Goal: Book appointment/travel/reservation

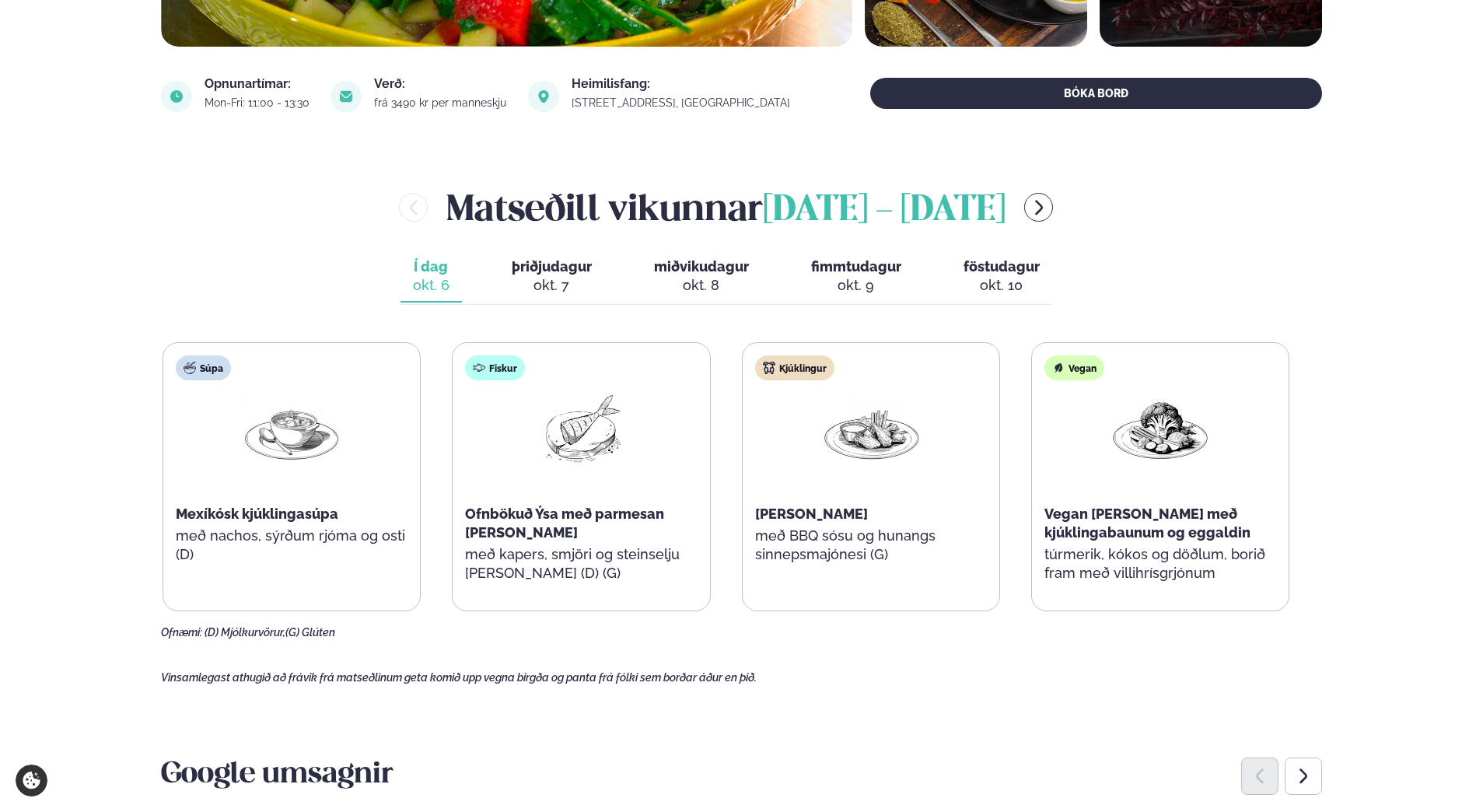
scroll to position [545, 0]
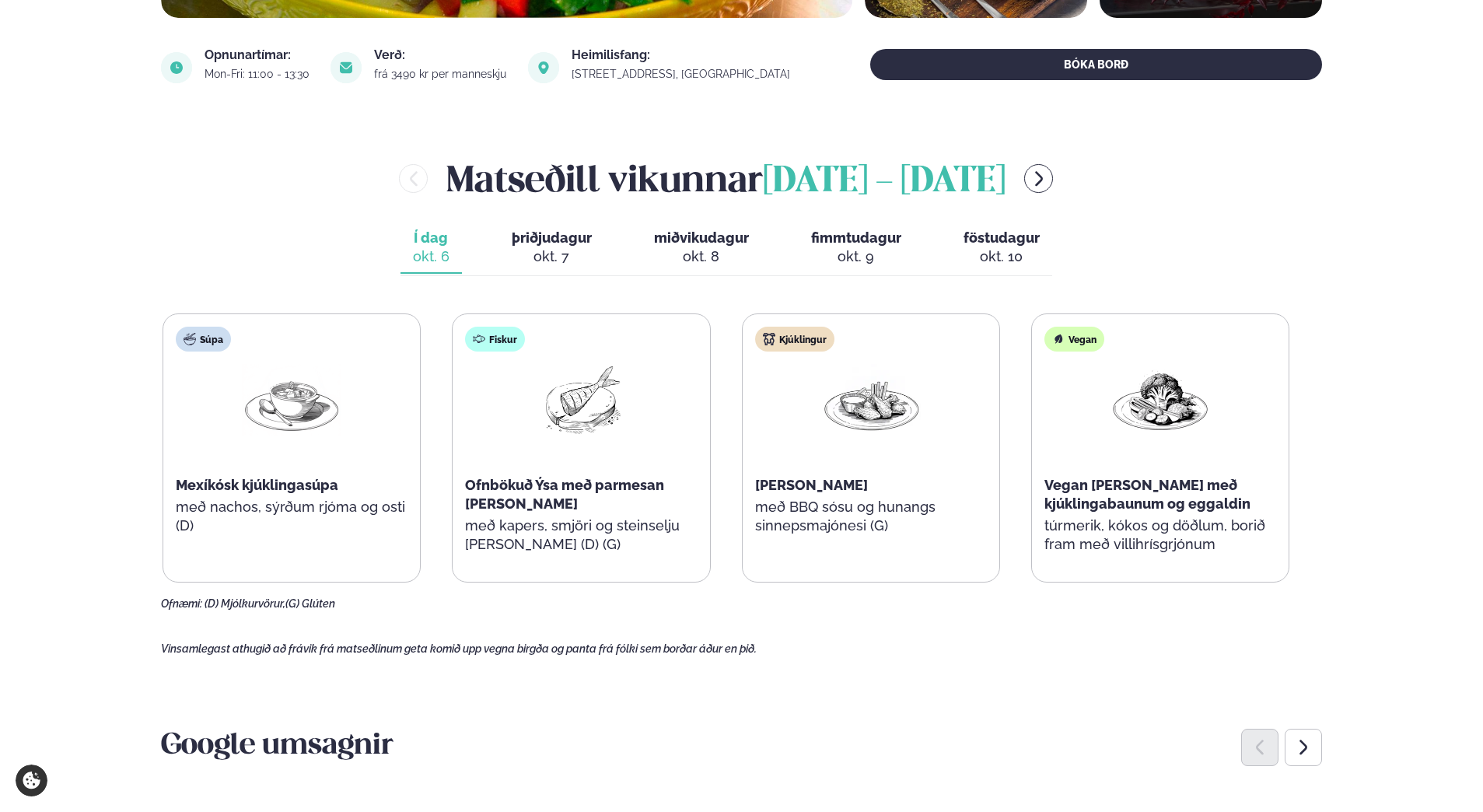
click at [551, 239] on span "þriðjudagur" at bounding box center [551, 238] width 80 height 16
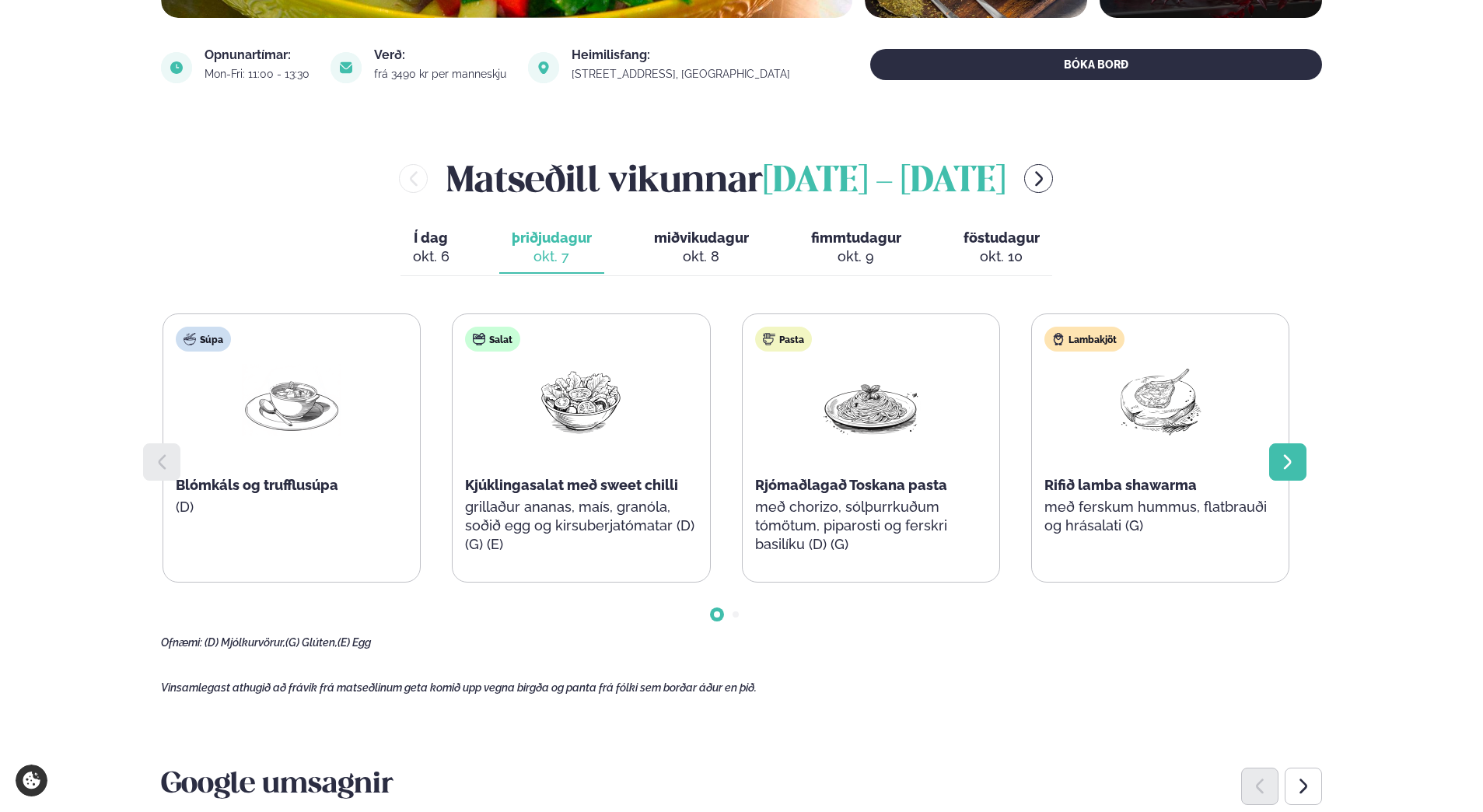
click at [1281, 463] on icon at bounding box center [1288, 462] width 19 height 19
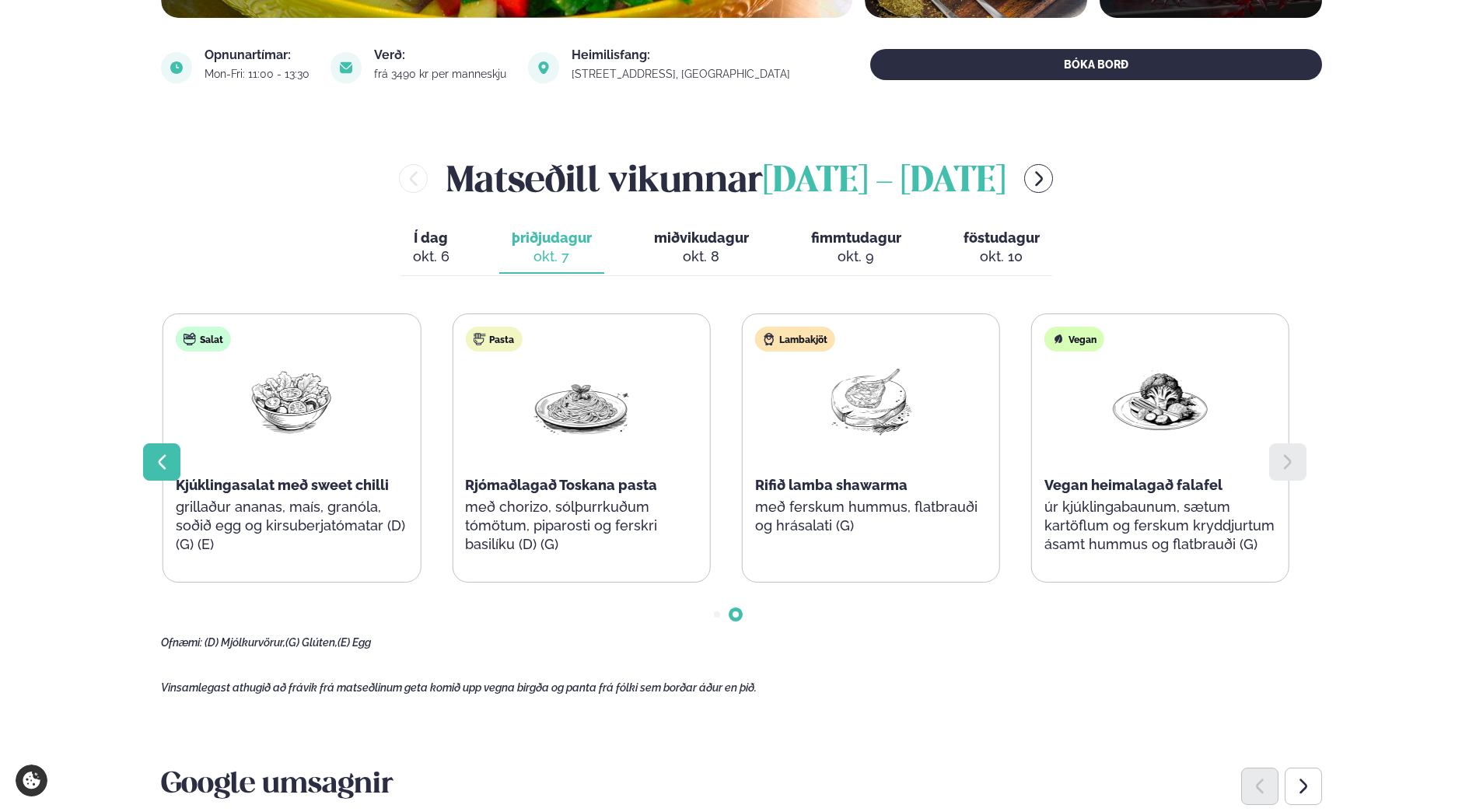
click at [164, 463] on icon at bounding box center [161, 462] width 19 height 19
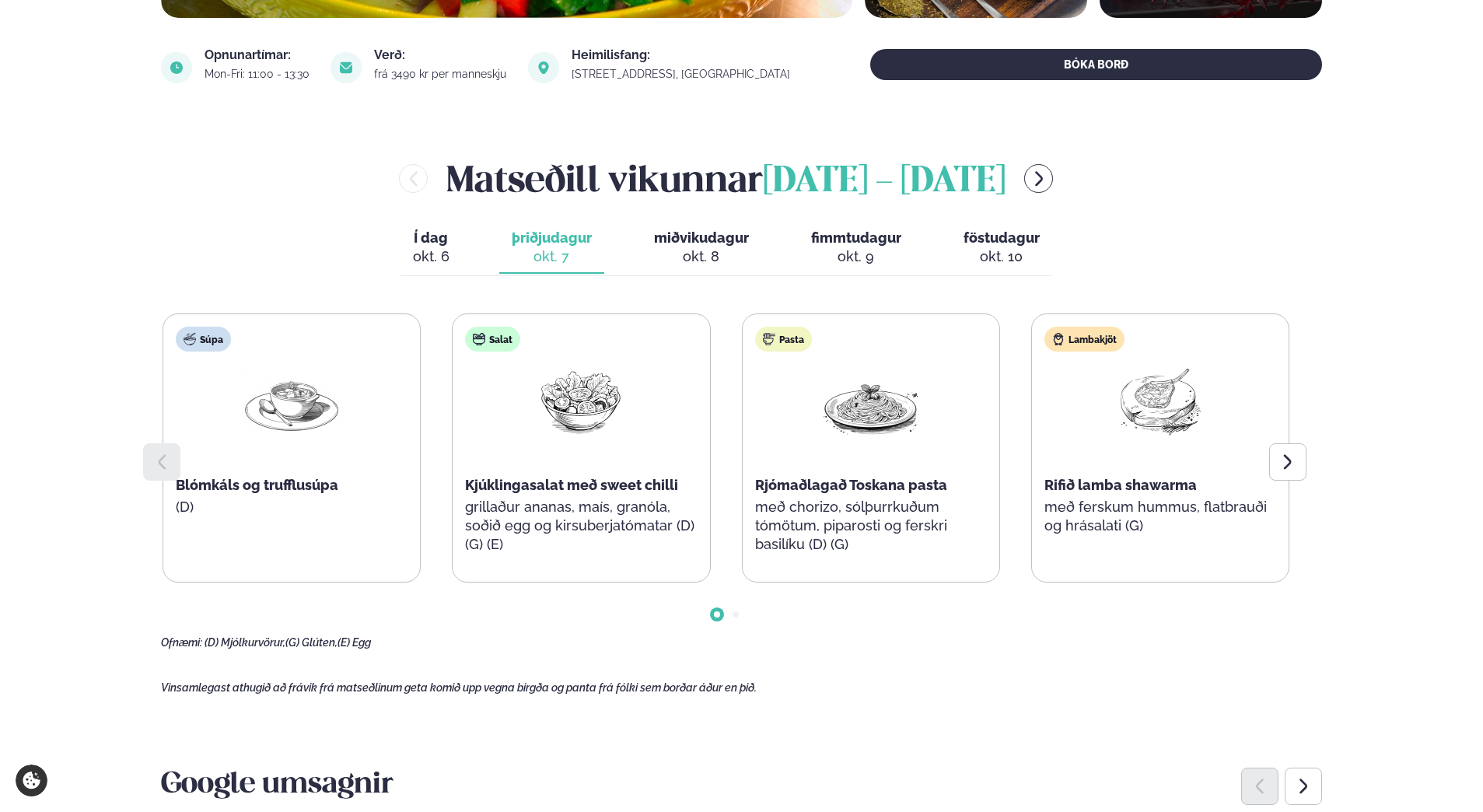
click at [437, 243] on span "Í dag" at bounding box center [431, 238] width 36 height 19
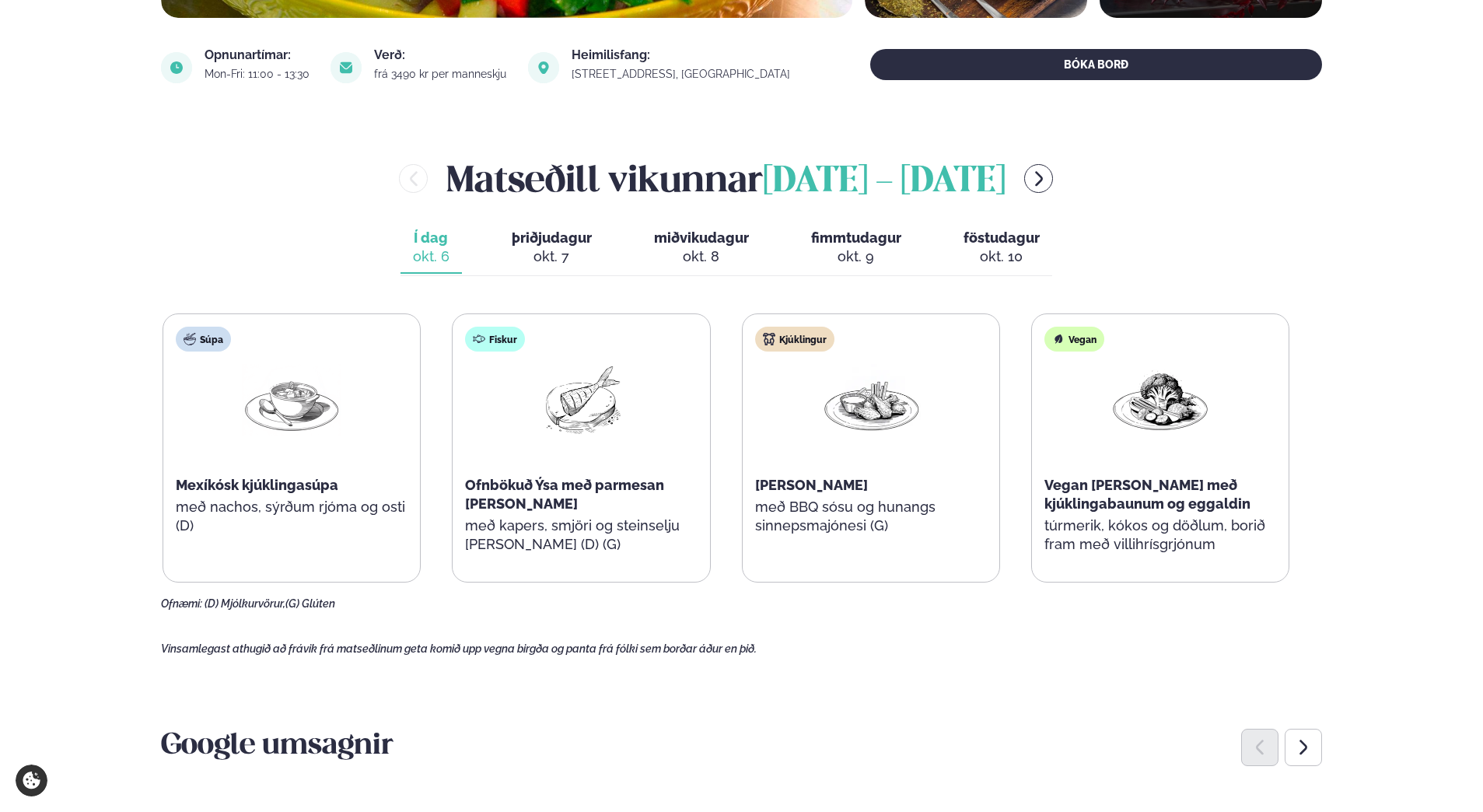
click at [709, 240] on span "miðvikudagur" at bounding box center [701, 238] width 95 height 16
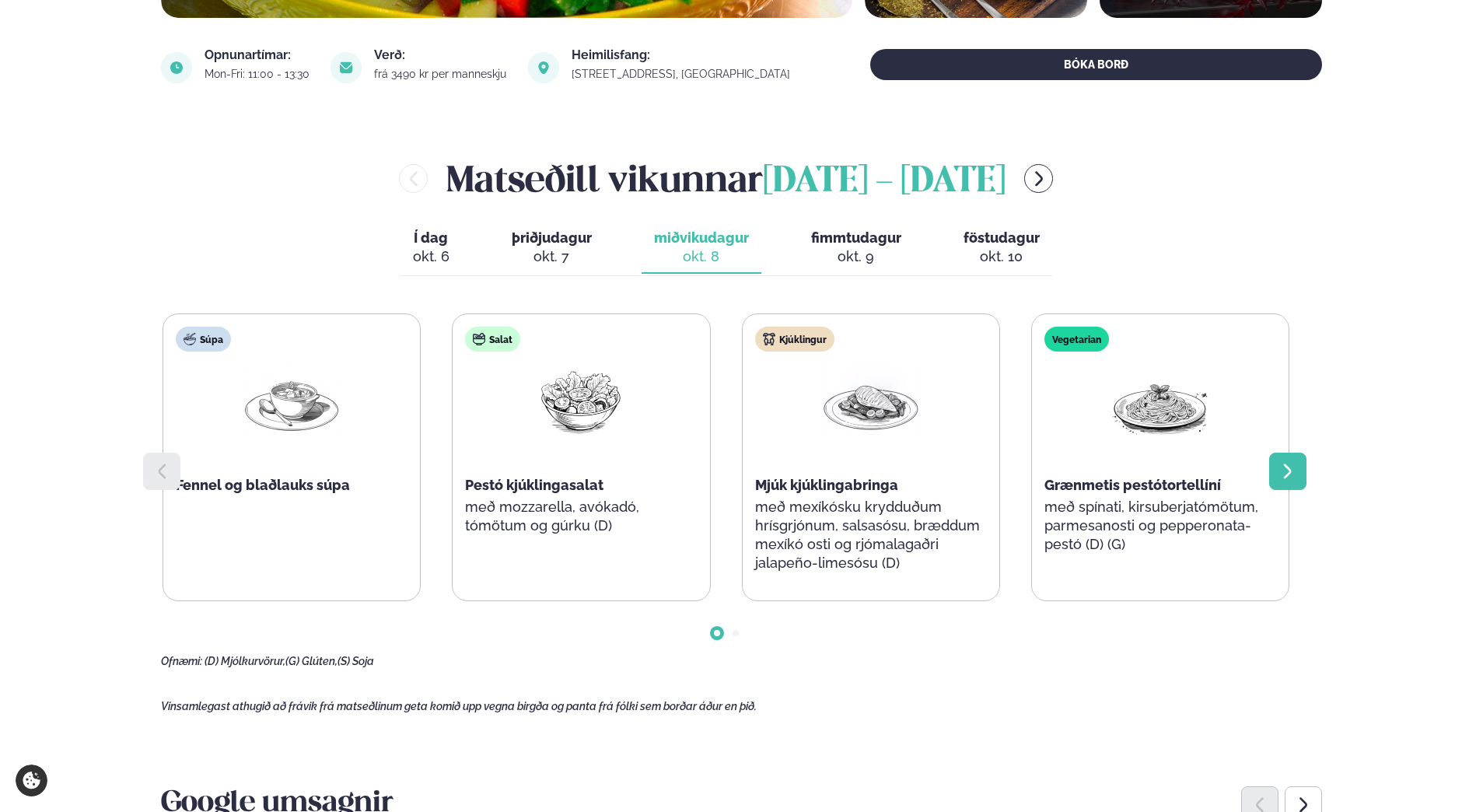
click at [1292, 466] on icon at bounding box center [1288, 471] width 19 height 19
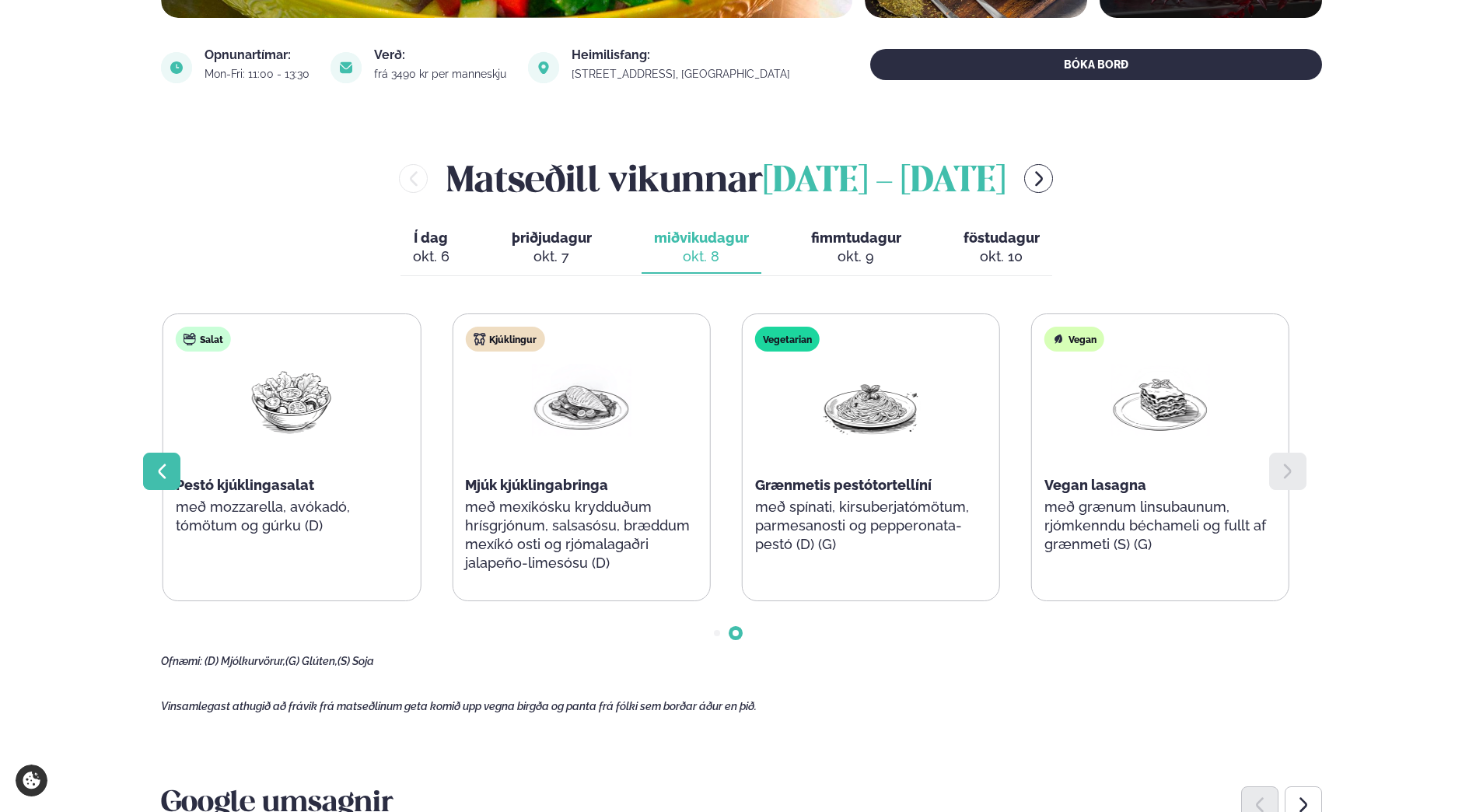
click at [165, 471] on icon at bounding box center [161, 471] width 19 height 19
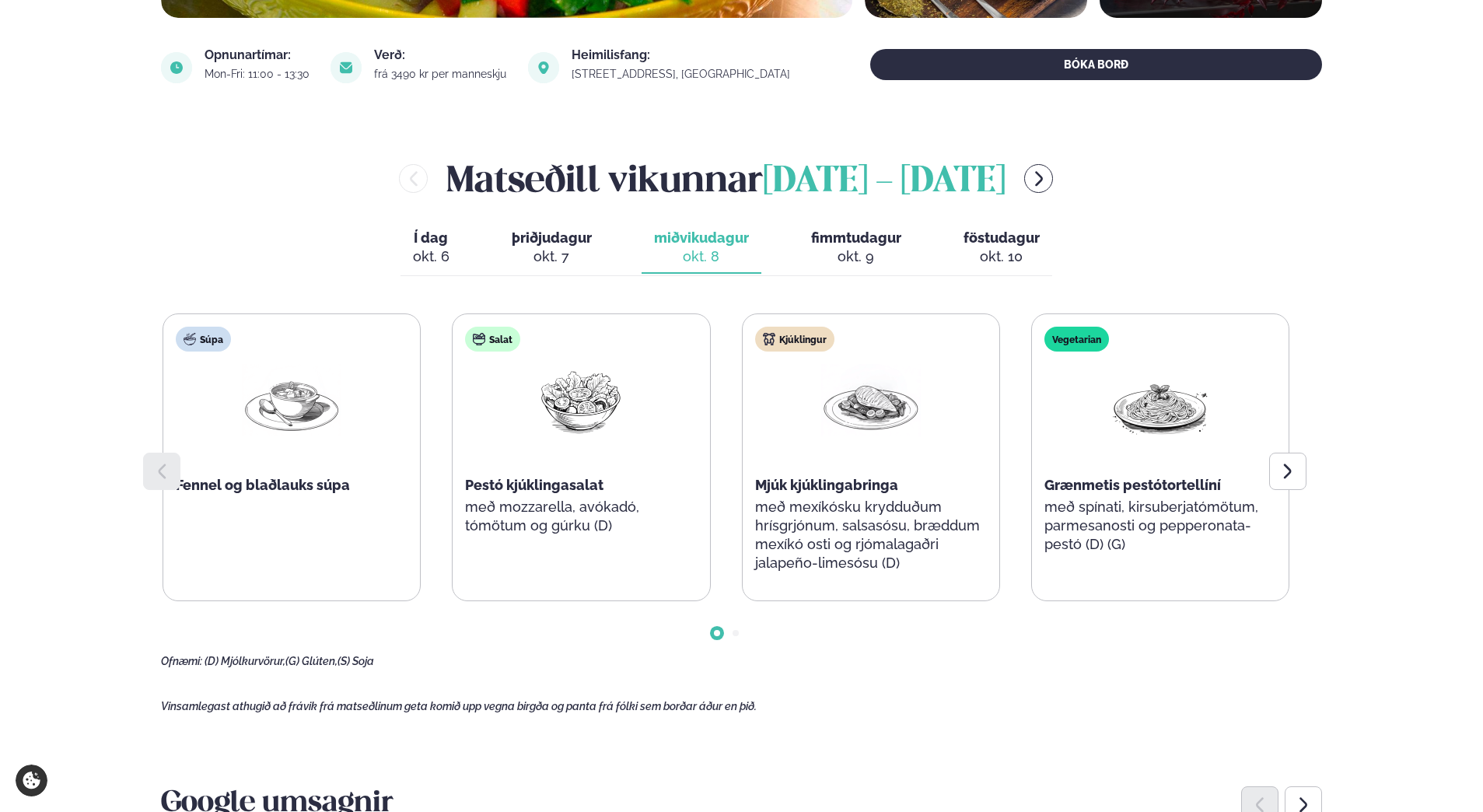
click at [847, 243] on span "fimmtudagur" at bounding box center [857, 238] width 91 height 16
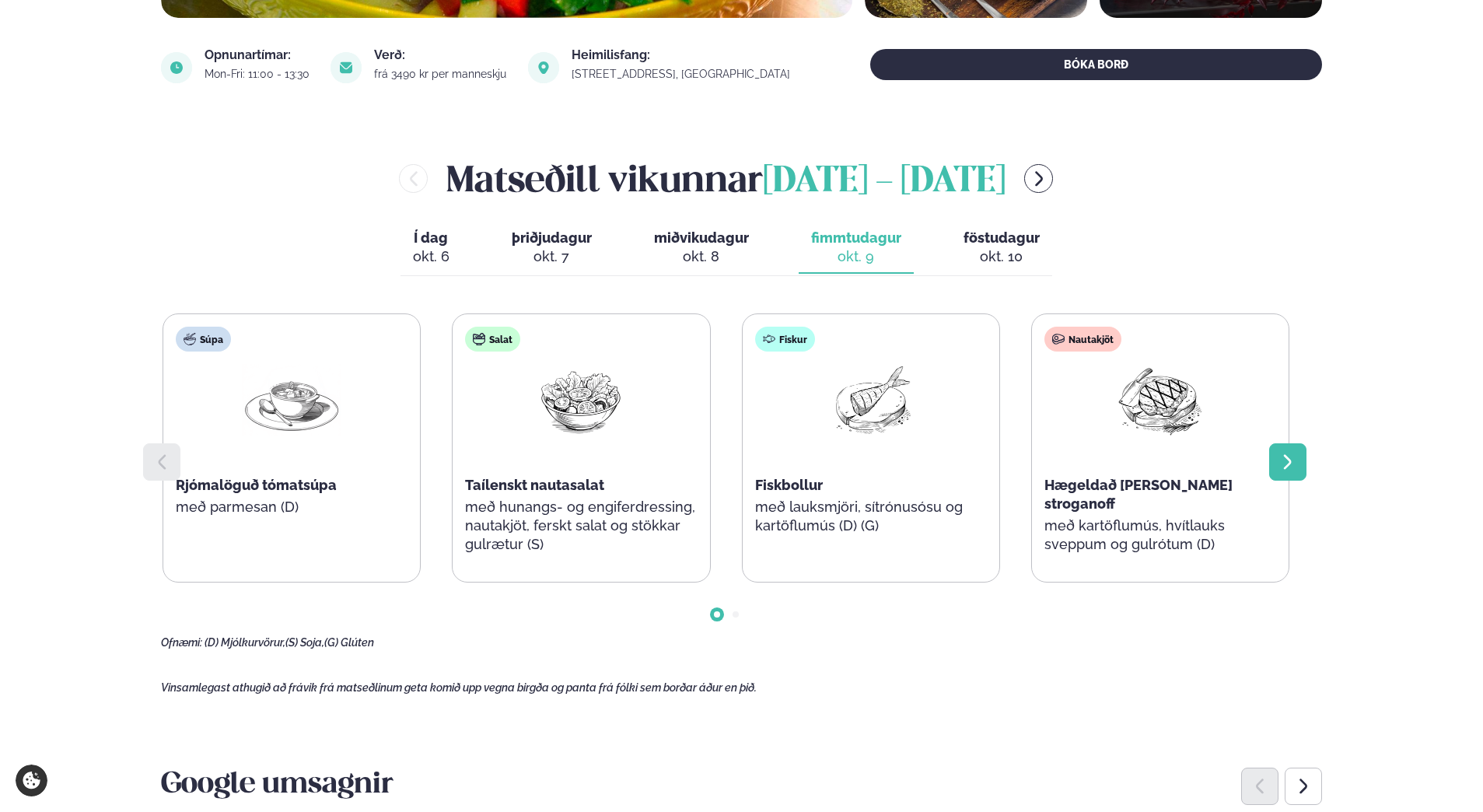
click at [1303, 461] on div at bounding box center [1287, 462] width 37 height 37
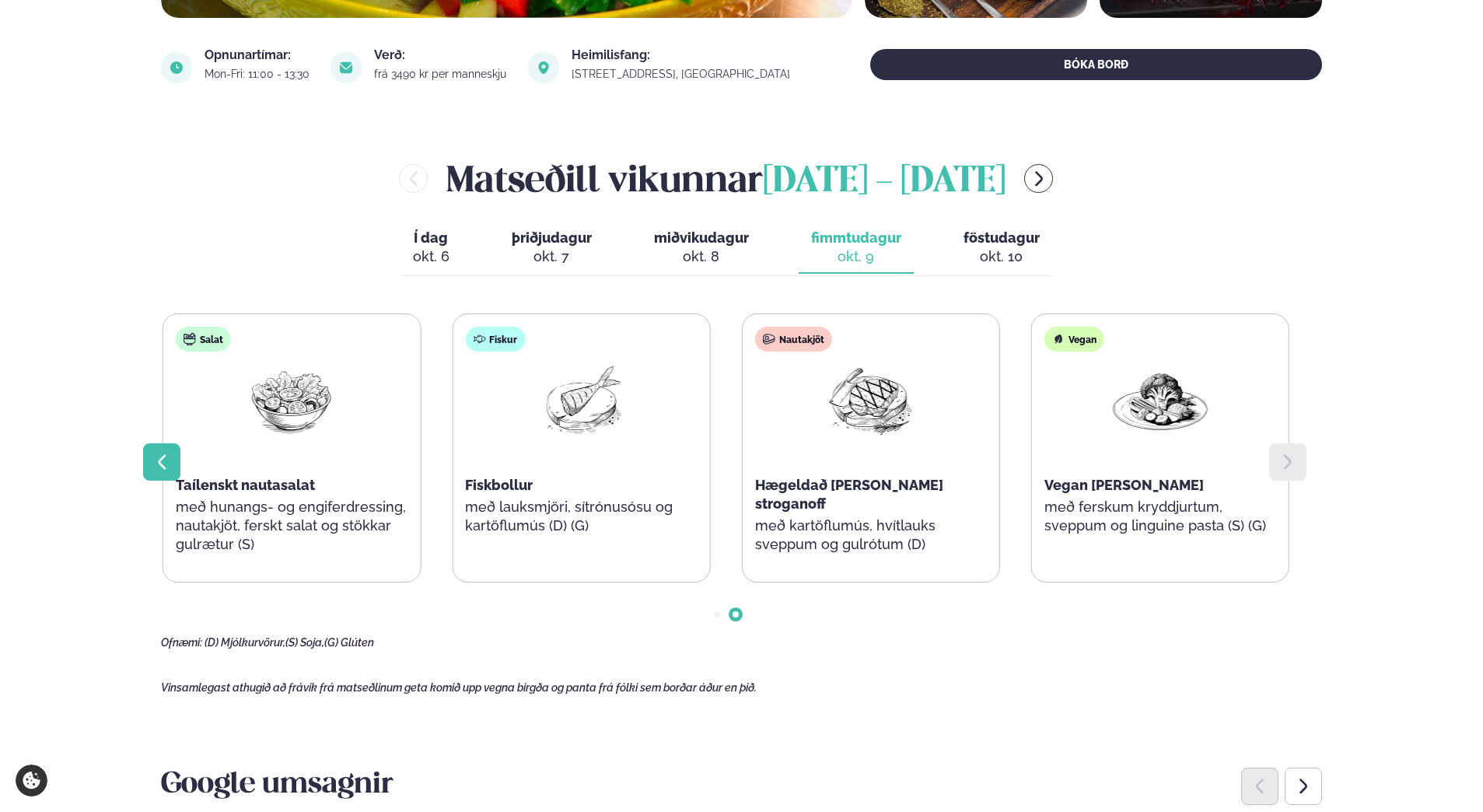
click at [160, 459] on icon at bounding box center [161, 462] width 19 height 19
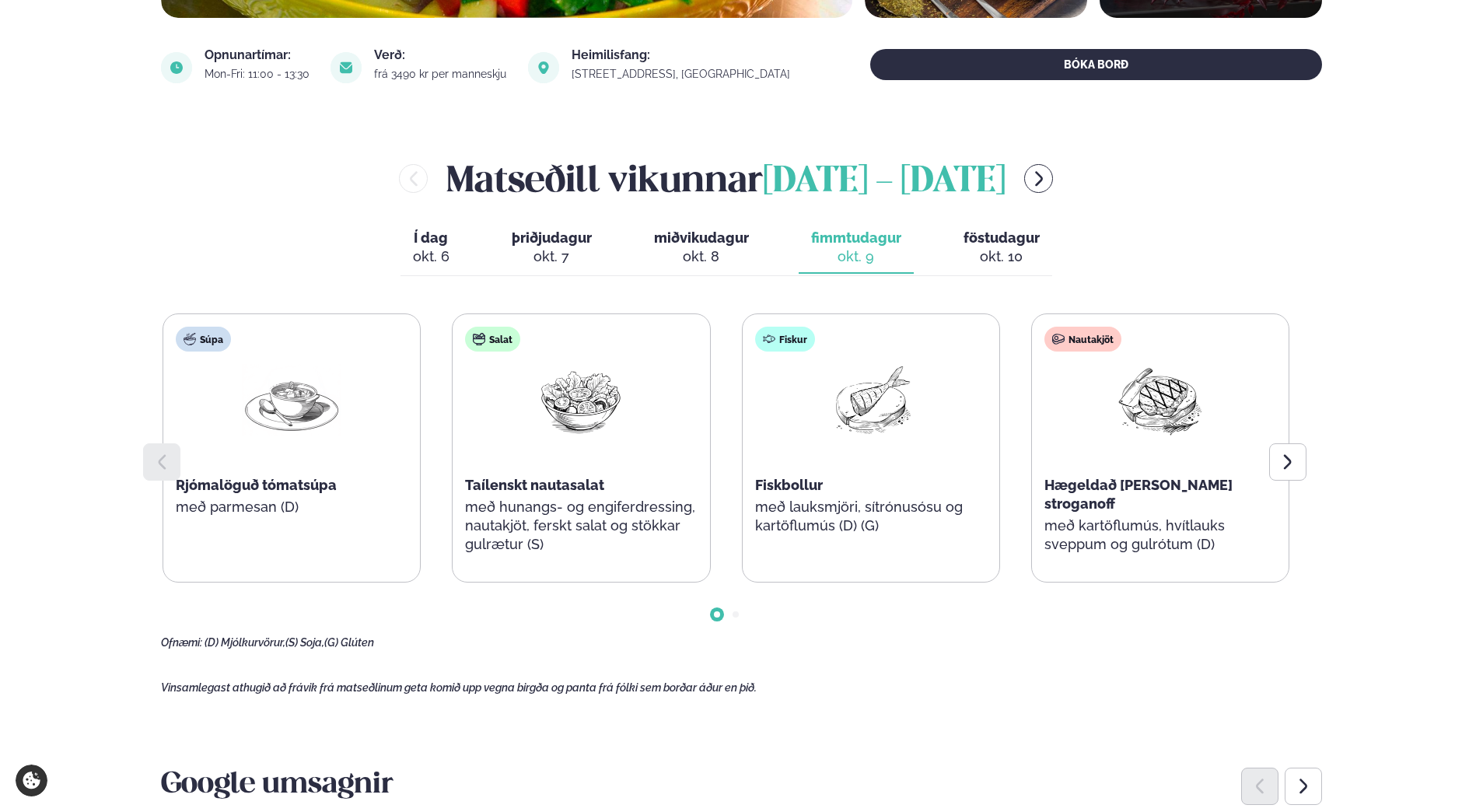
click at [1004, 234] on span "föstudagur" at bounding box center [1002, 238] width 77 height 16
